Goal: Task Accomplishment & Management: Manage account settings

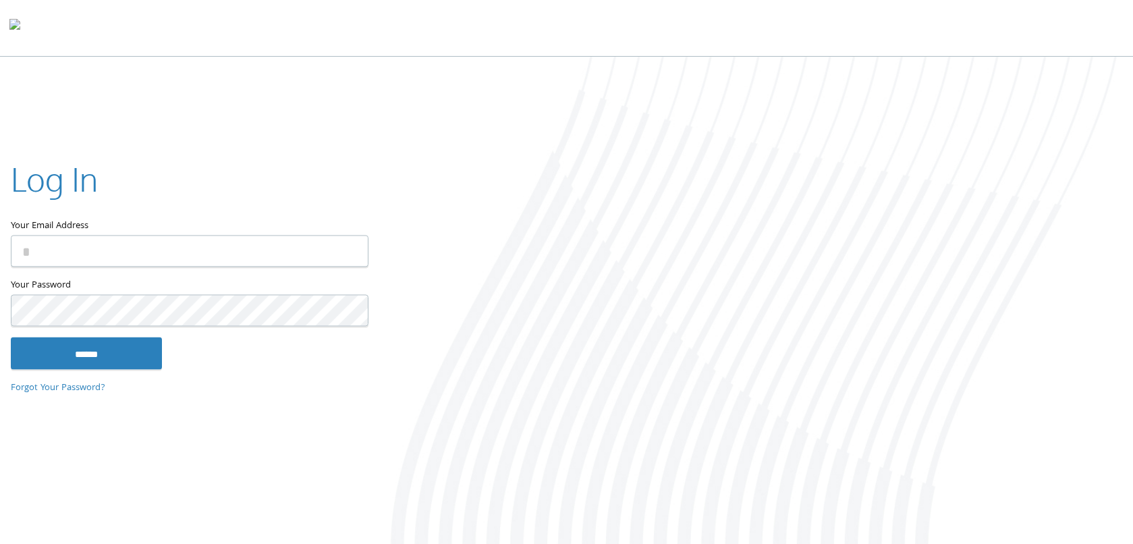
click at [71, 264] on input "Your Email Address" at bounding box center [190, 251] width 358 height 32
click at [105, 248] on input "Your Email Address" at bounding box center [190, 251] width 358 height 32
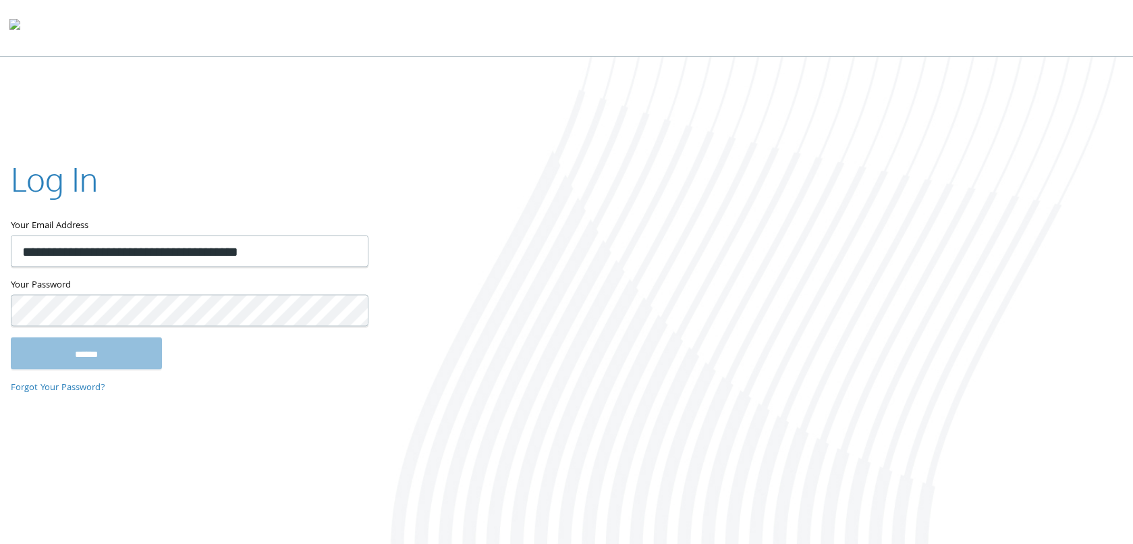
type input "**********"
click at [60, 353] on input "******" at bounding box center [86, 353] width 151 height 32
